Goal: Use online tool/utility: Utilize a website feature to perform a specific function

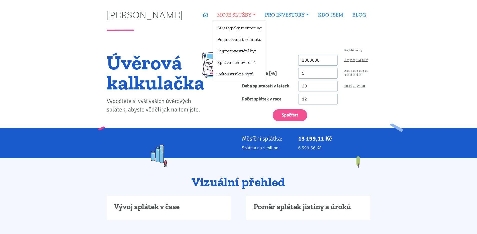
type input "2 000 000"
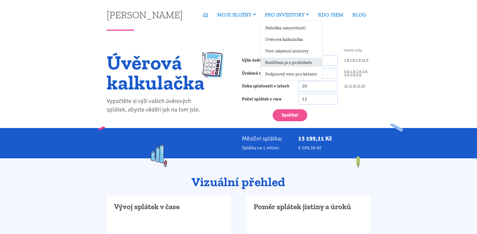
click at [283, 64] on link "Rozšíření pro prohlížeče" at bounding box center [291, 62] width 61 height 9
